Goal: Navigation & Orientation: Find specific page/section

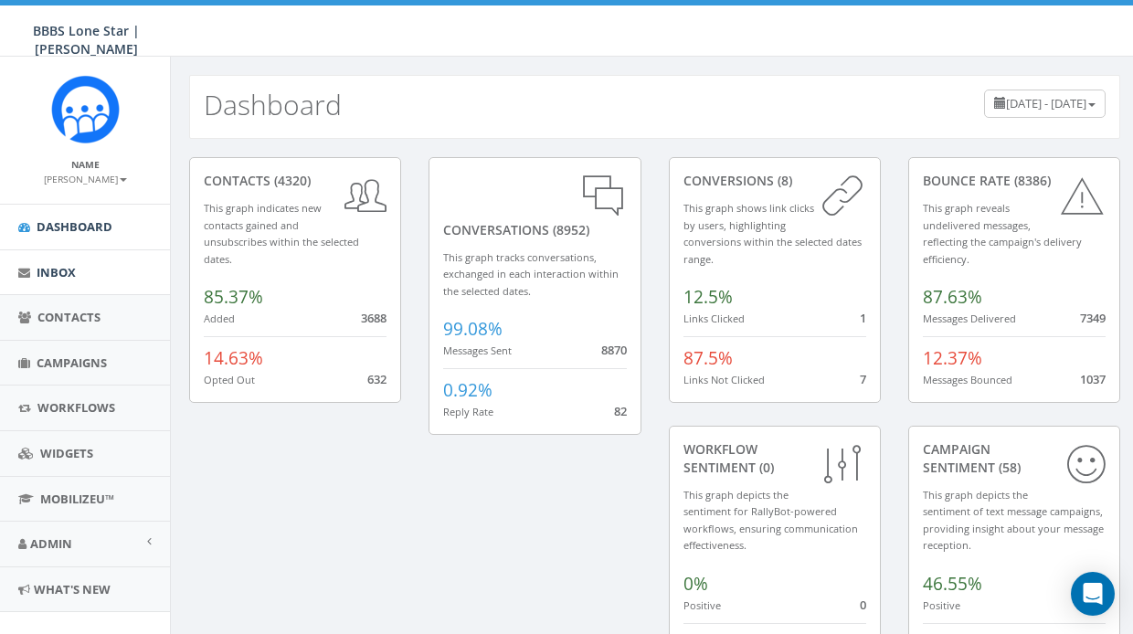
click at [57, 269] on span "Inbox" at bounding box center [56, 272] width 39 height 16
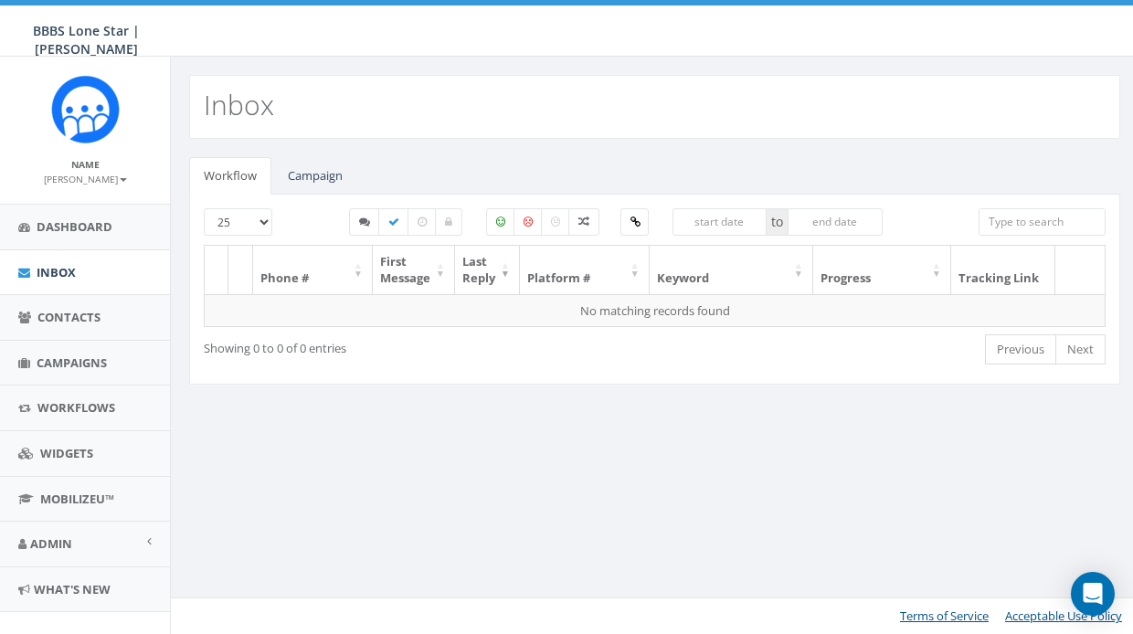
select select
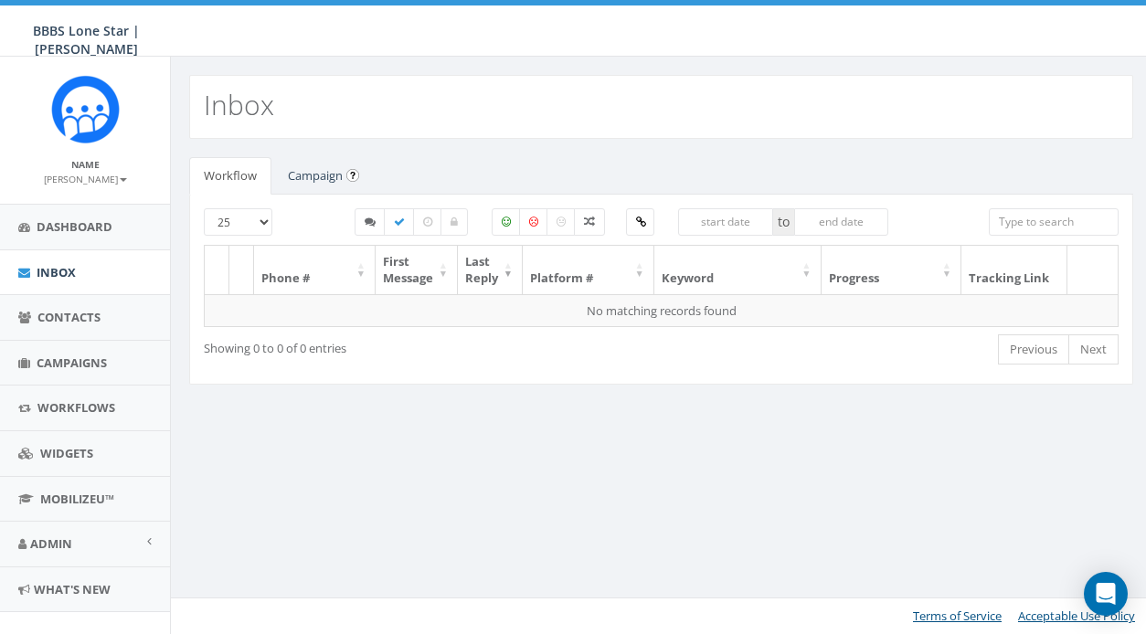
click at [339, 178] on link "Campaign" at bounding box center [315, 175] width 84 height 37
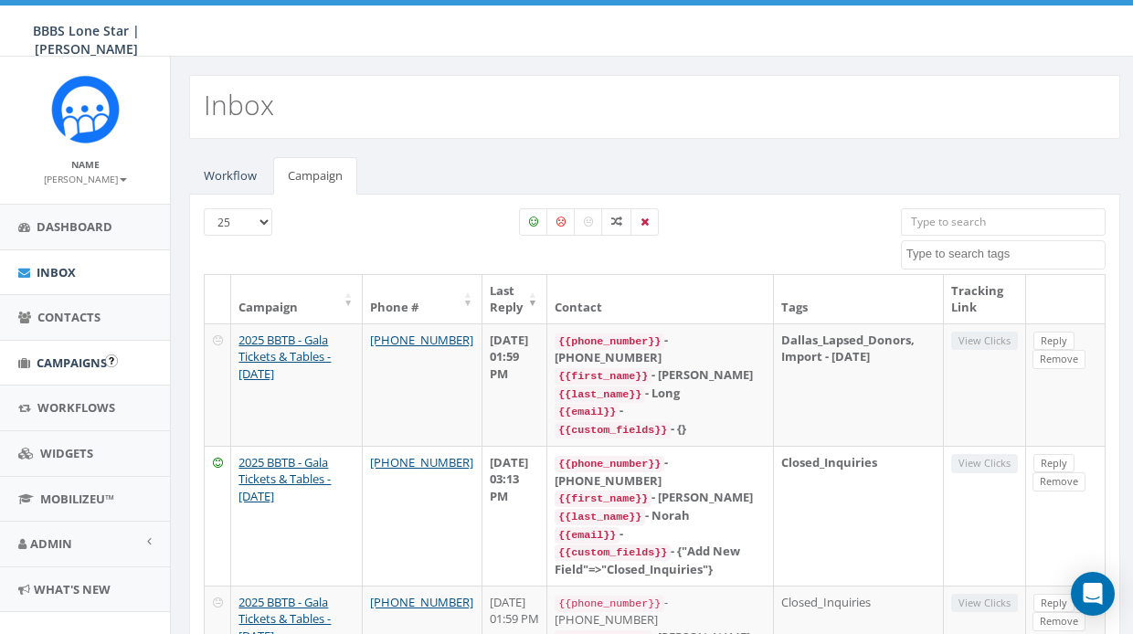
click at [72, 367] on span "Campaigns" at bounding box center [72, 363] width 70 height 16
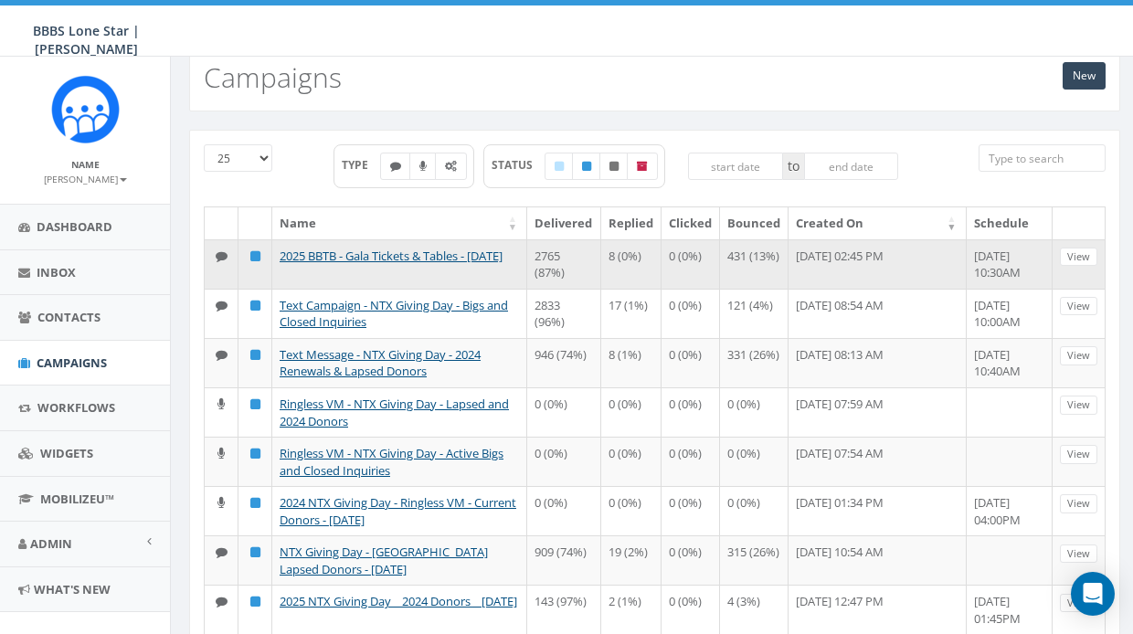
scroll to position [44, 0]
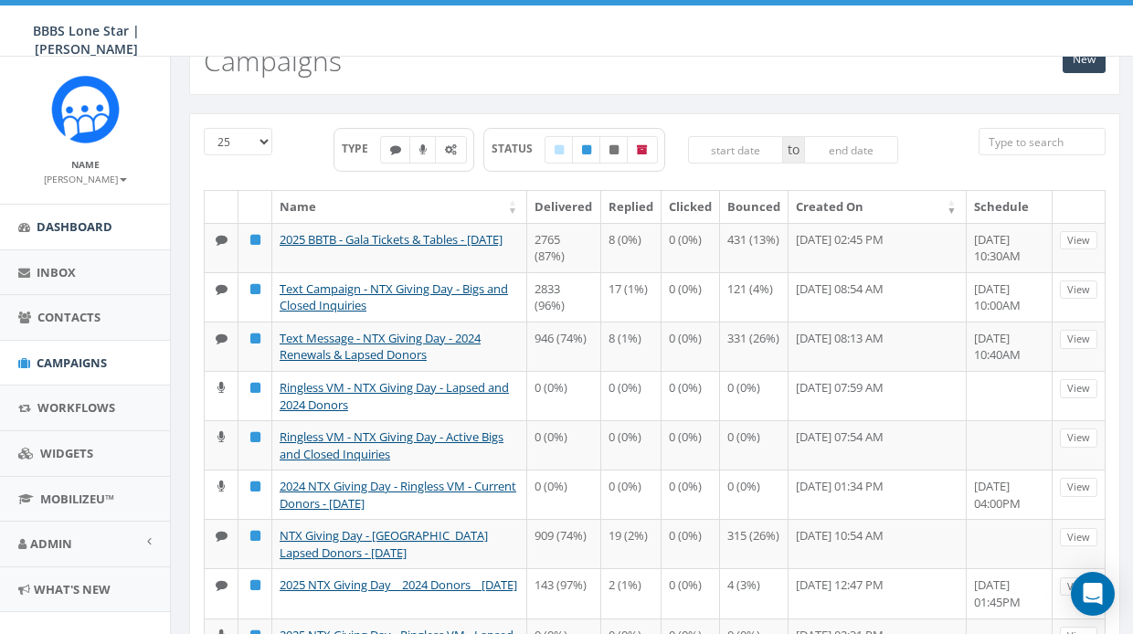
click at [60, 222] on span "Dashboard" at bounding box center [75, 226] width 76 height 16
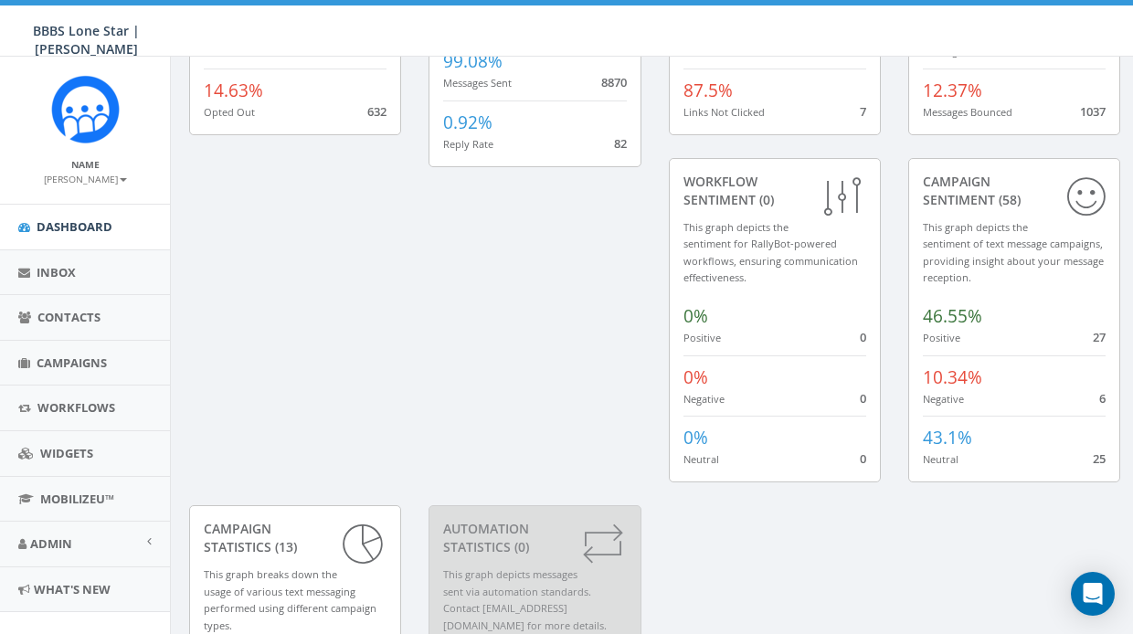
scroll to position [494, 0]
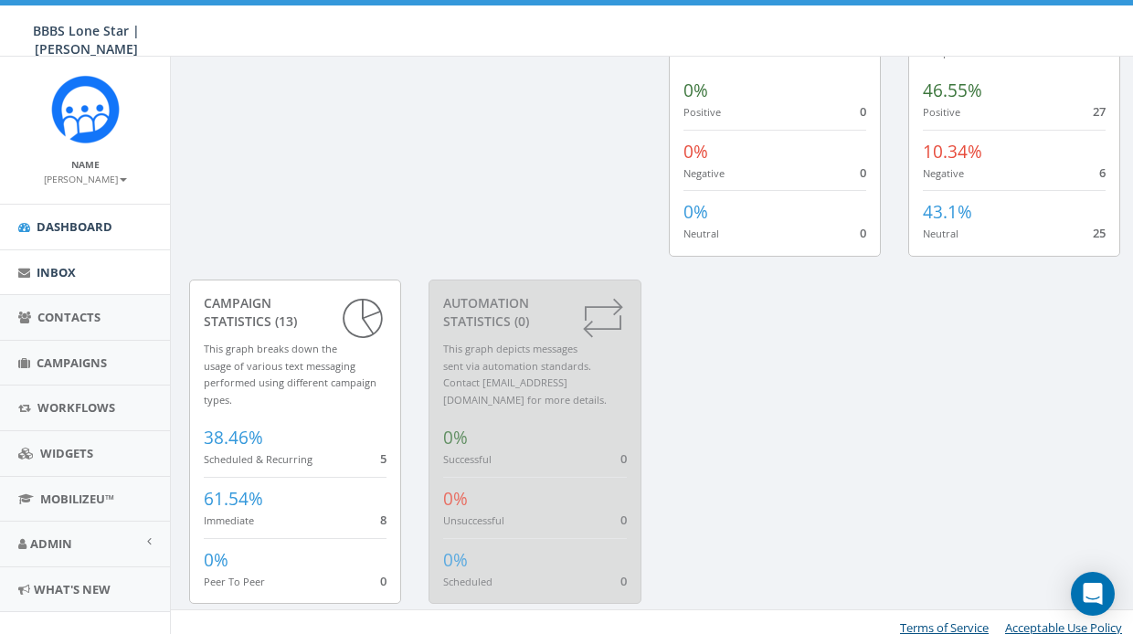
click at [58, 275] on span "Inbox" at bounding box center [56, 272] width 39 height 16
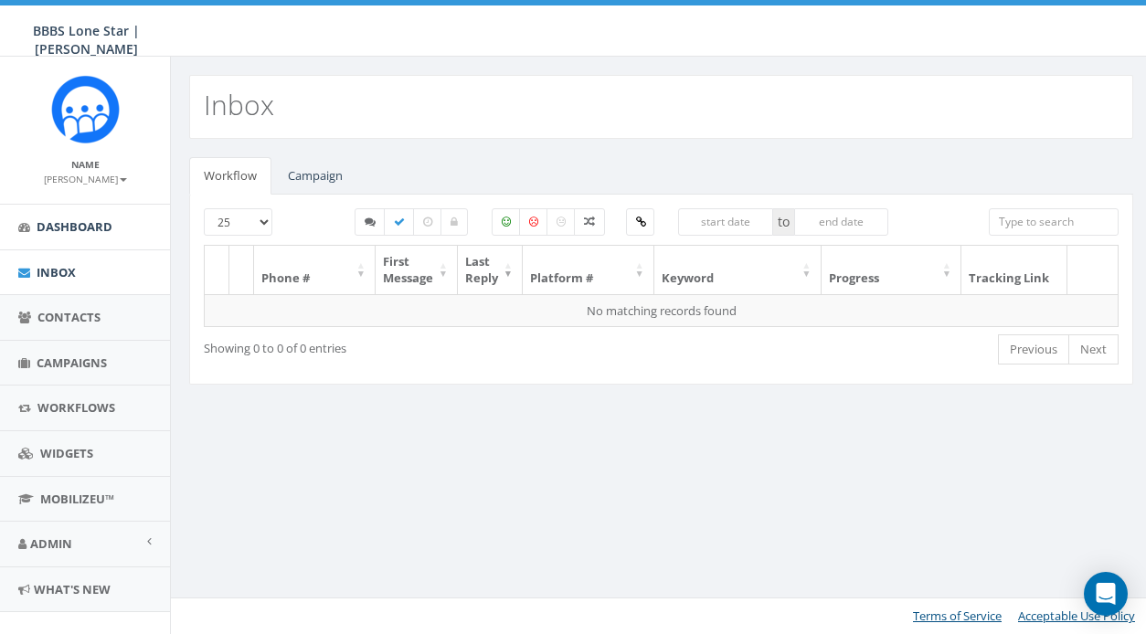
click at [74, 227] on span "Dashboard" at bounding box center [75, 226] width 76 height 16
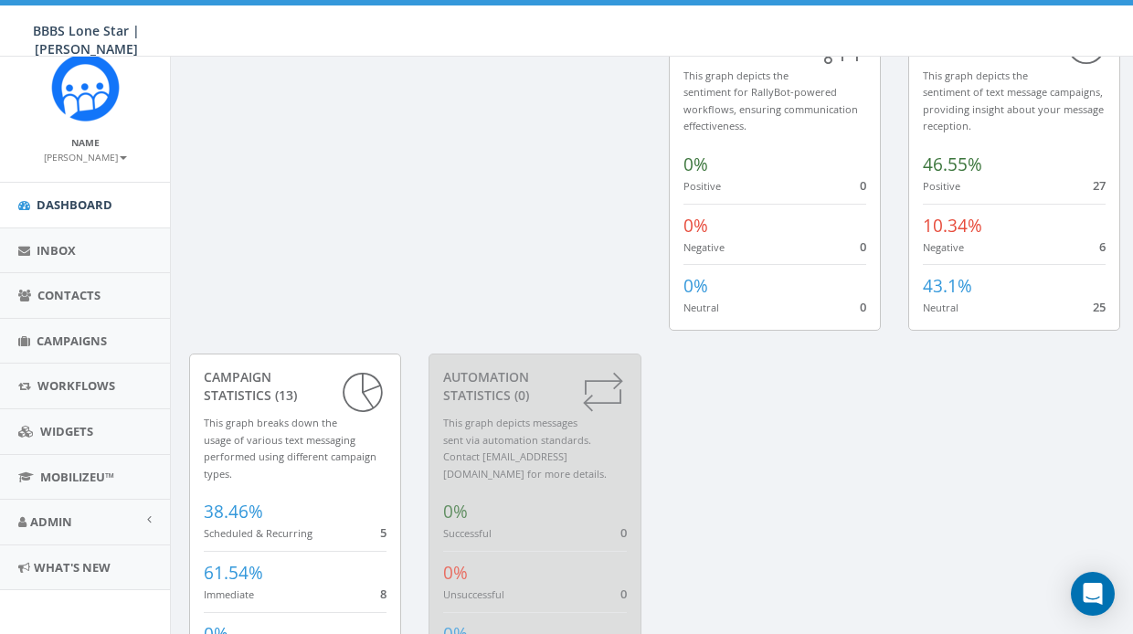
scroll to position [494, 0]
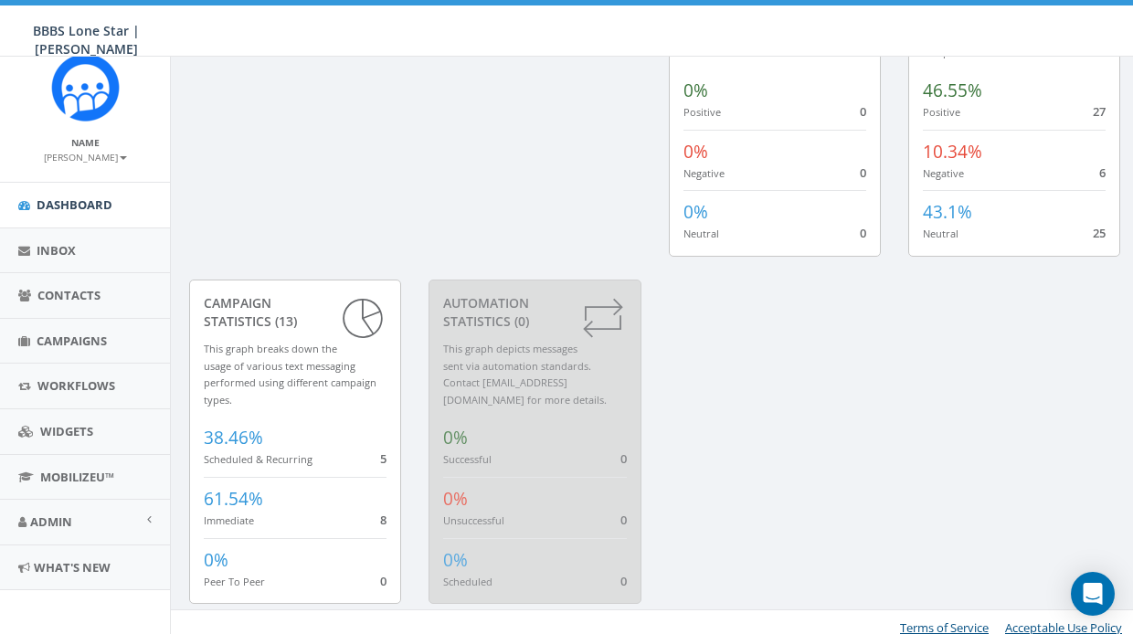
click at [760, 377] on div "contacts (4320) This graph indicates new contacts gained and unsubscribes withi…" at bounding box center [654, 145] width 959 height 963
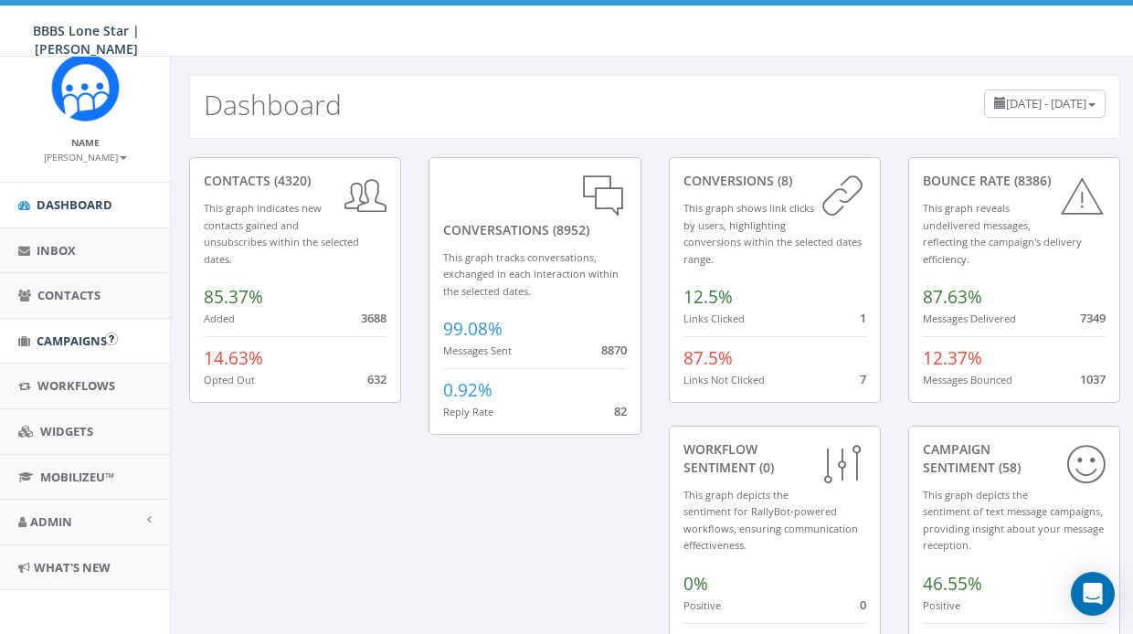
click at [78, 335] on span "Campaigns" at bounding box center [72, 341] width 70 height 16
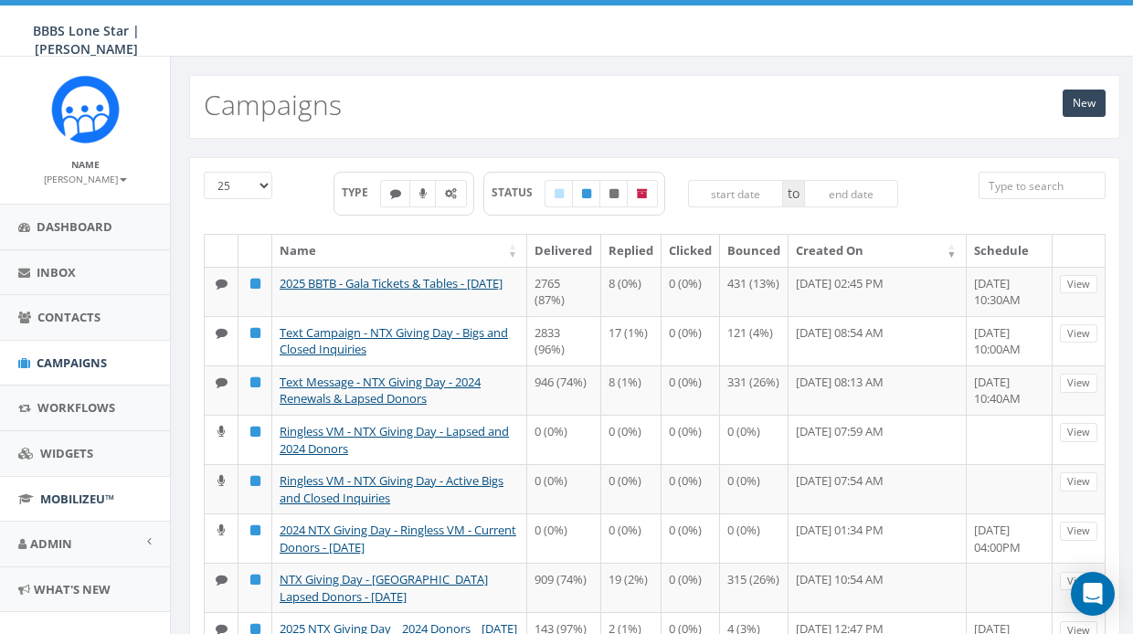
scroll to position [96, 0]
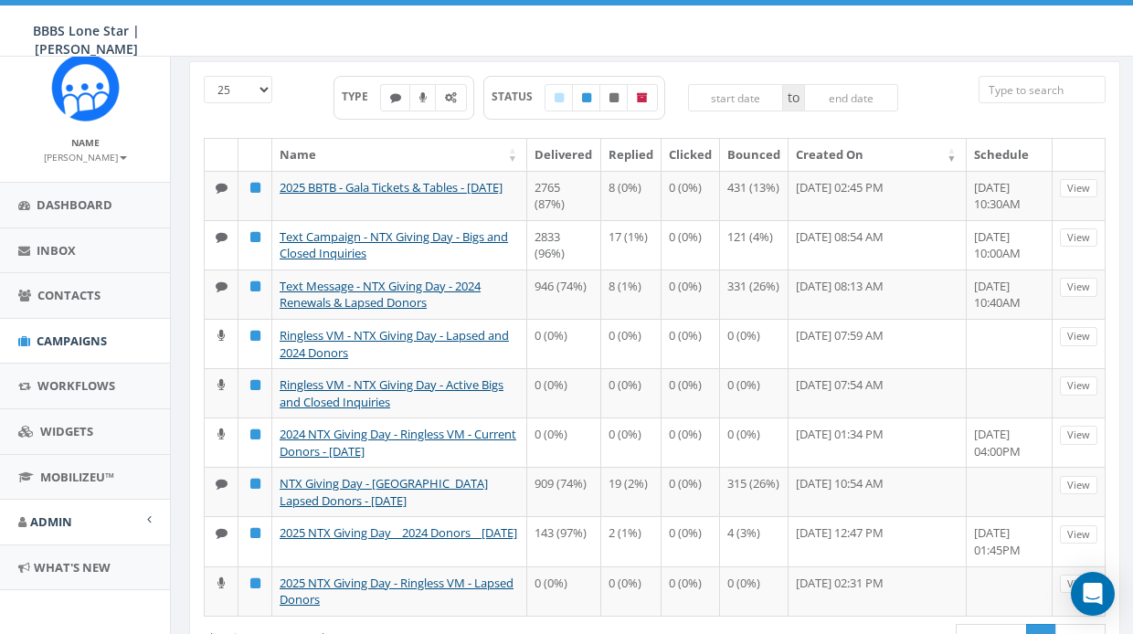
click at [80, 513] on link "Admin" at bounding box center [85, 522] width 170 height 45
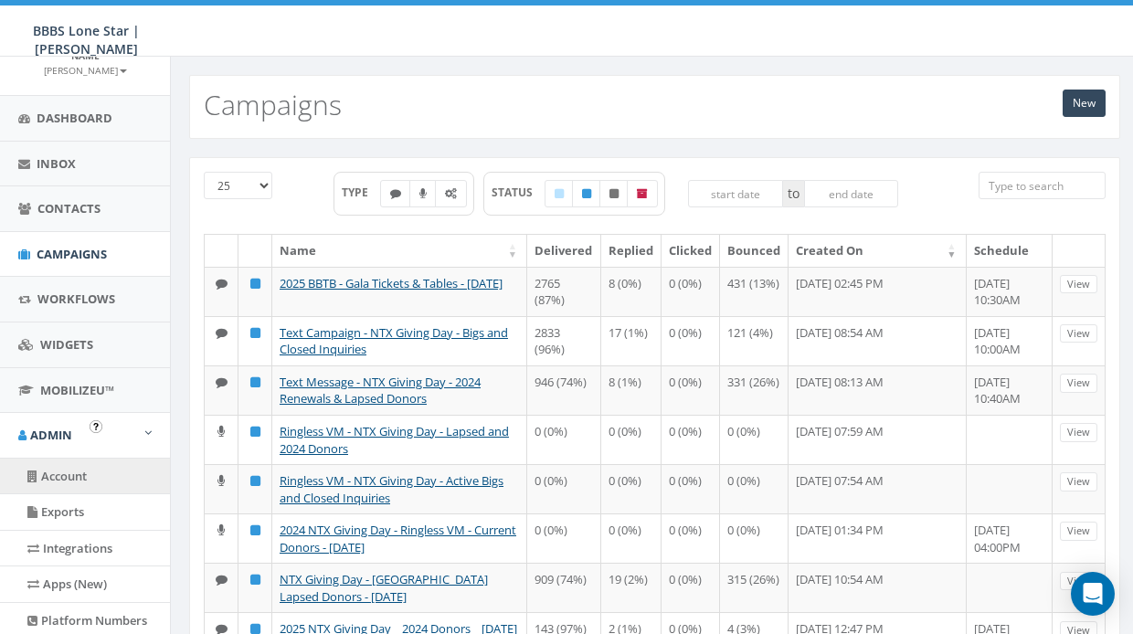
scroll to position [189, 0]
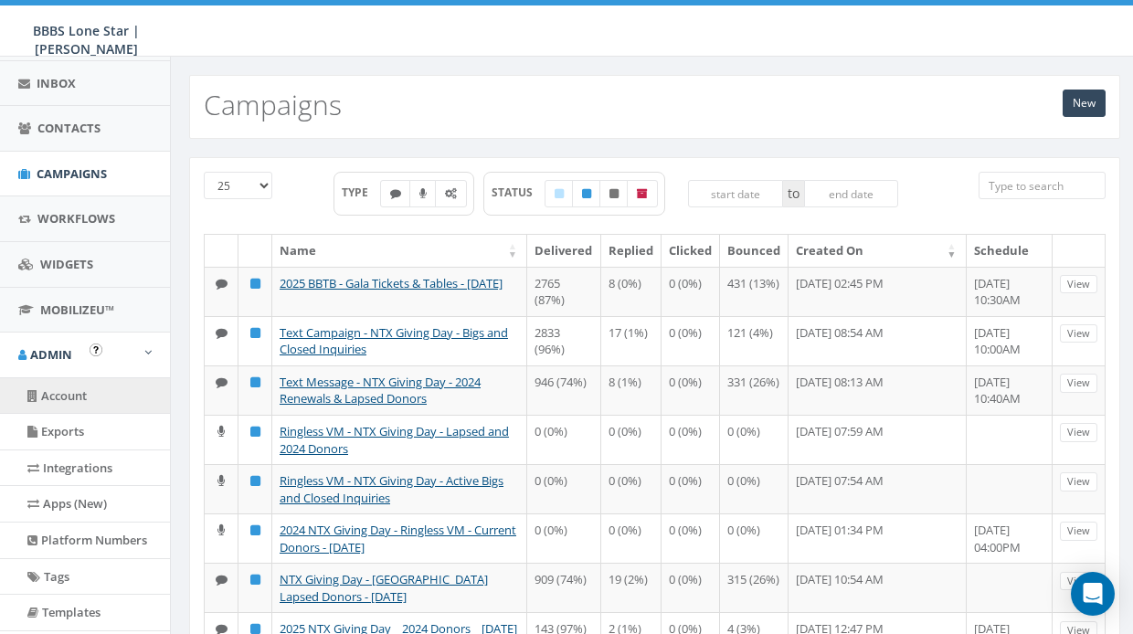
click at [87, 386] on link "Account" at bounding box center [85, 396] width 170 height 36
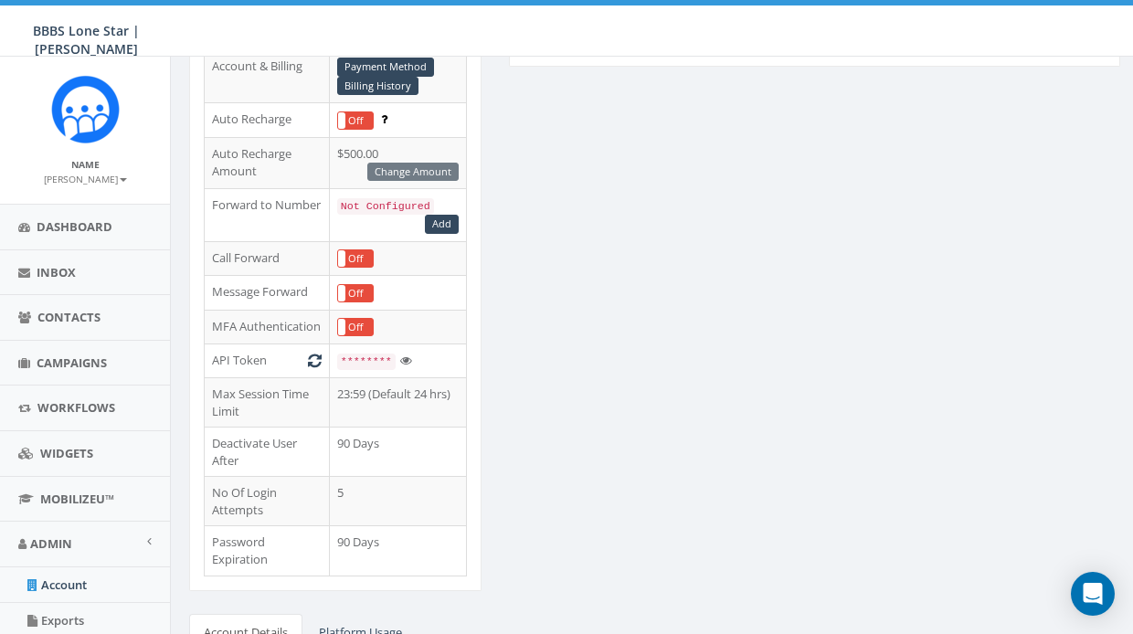
scroll to position [313, 0]
